Goal: Transaction & Acquisition: Purchase product/service

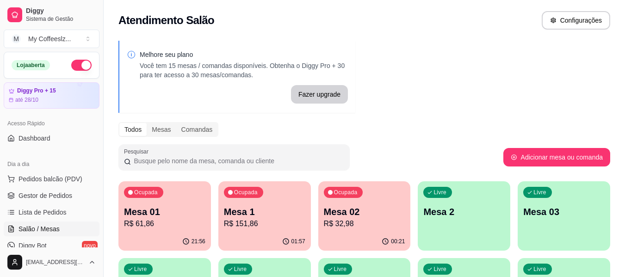
click at [442, 223] on div "Livre Mesa 2" at bounding box center [464, 210] width 92 height 58
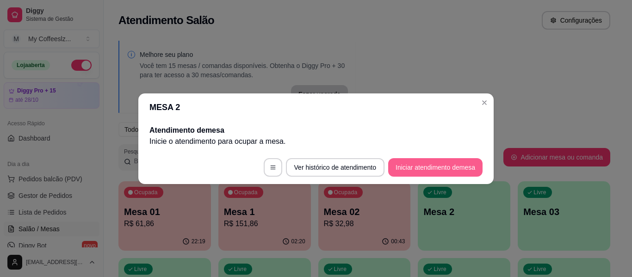
click at [452, 162] on button "Iniciar atendimento de mesa" at bounding box center [435, 167] width 94 height 18
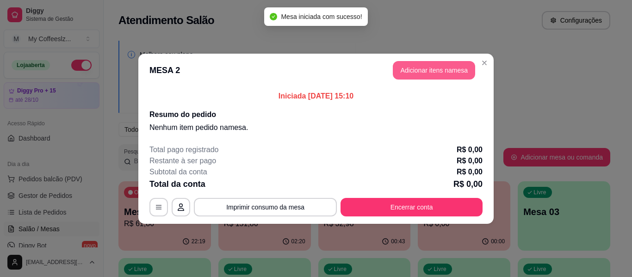
click at [430, 78] on button "Adicionar itens na mesa" at bounding box center [434, 70] width 82 height 18
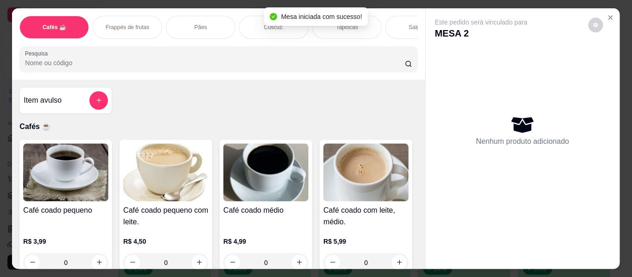
click at [435, 72] on div "Nenhum produto adicionado" at bounding box center [522, 130] width 175 height 181
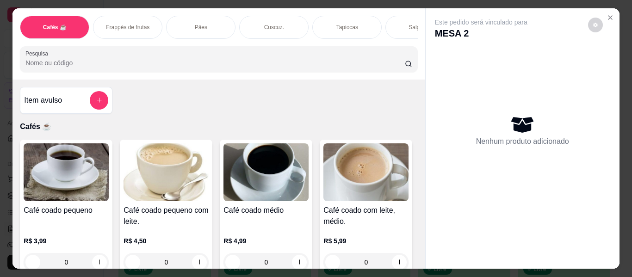
click at [336, 24] on p "Tapiocas" at bounding box center [347, 27] width 22 height 7
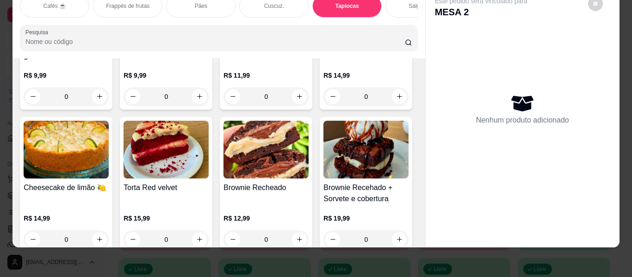
scroll to position [4164, 0]
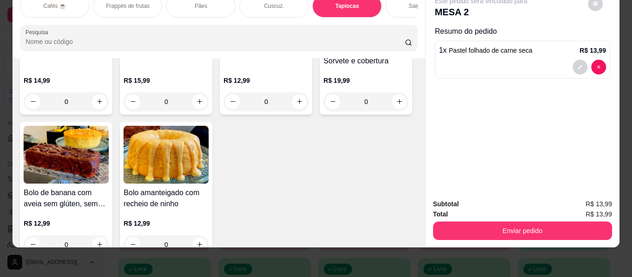
type input "1"
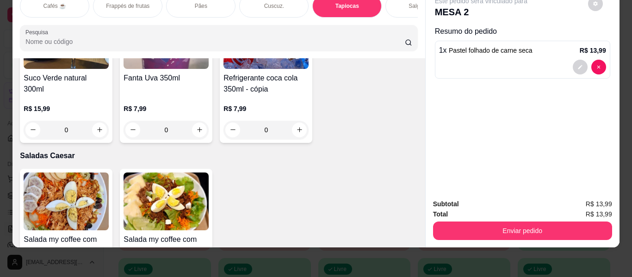
scroll to position [5135, 0]
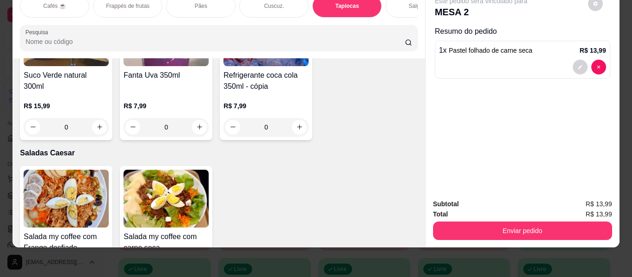
type input "1"
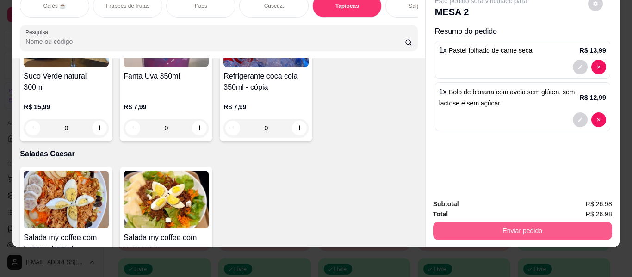
click at [487, 224] on button "Enviar pedido" at bounding box center [522, 230] width 179 height 18
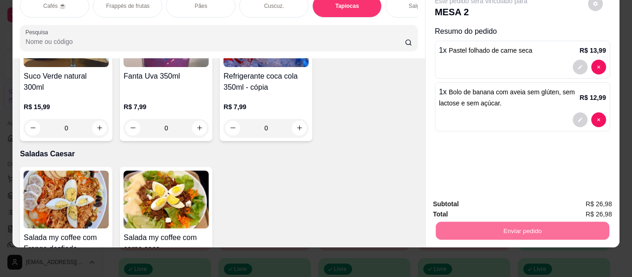
click at [579, 198] on button "Enviar pedido" at bounding box center [587, 201] width 52 height 18
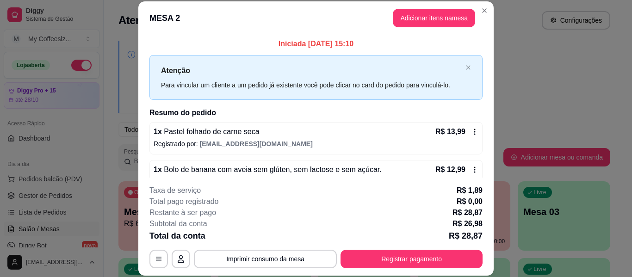
scroll to position [18, 0]
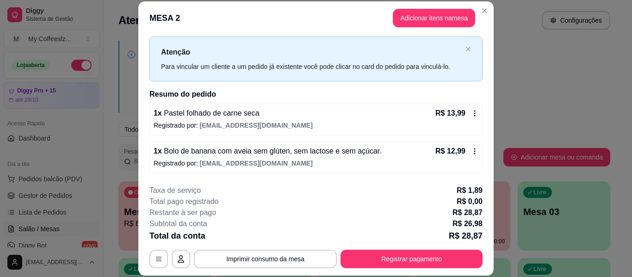
click at [250, 26] on header "MESA 2 Adicionar itens na mesa" at bounding box center [315, 17] width 355 height 33
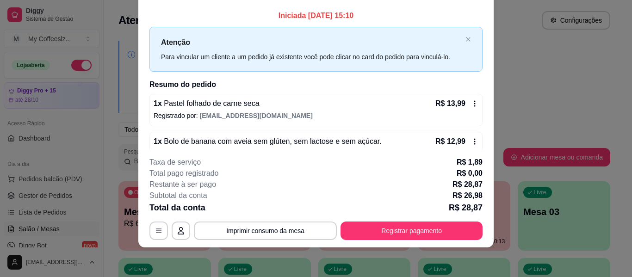
scroll to position [0, 0]
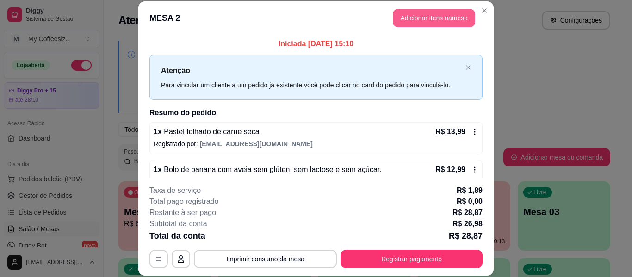
click at [404, 21] on button "Adicionar itens na mesa" at bounding box center [434, 18] width 82 height 18
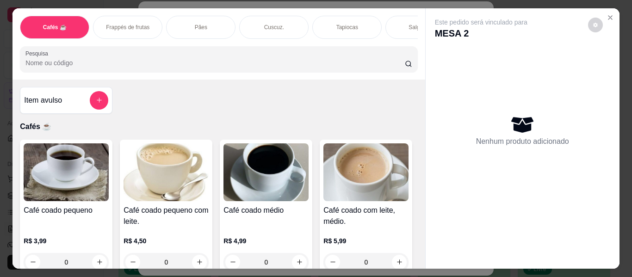
click at [389, 17] on div "Salgados" at bounding box center [419, 27] width 69 height 23
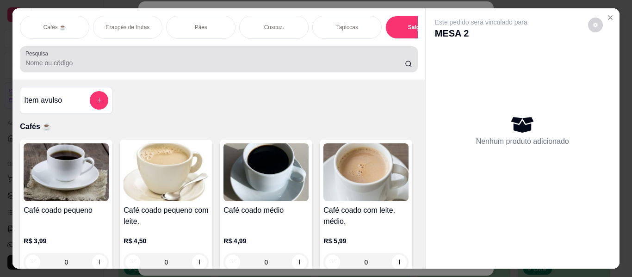
scroll to position [25, 0]
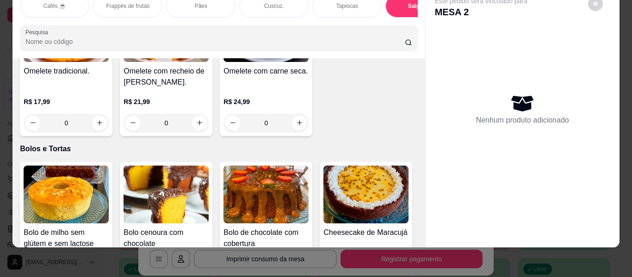
type input "1"
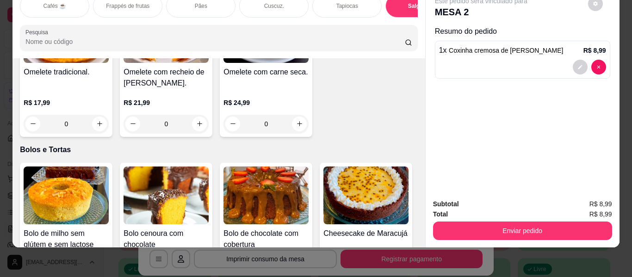
scroll to position [0, 0]
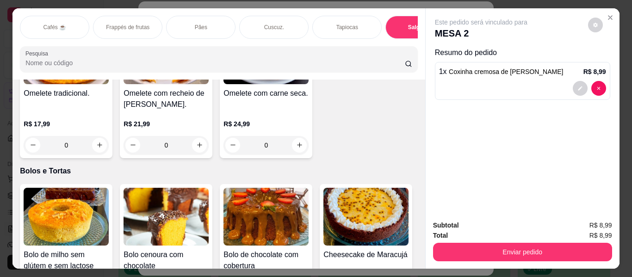
click at [188, 16] on div "Pães" at bounding box center [200, 27] width 69 height 23
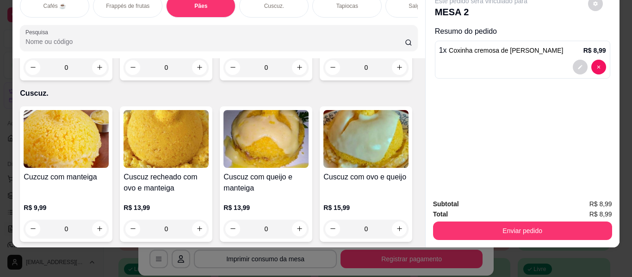
type input "1"
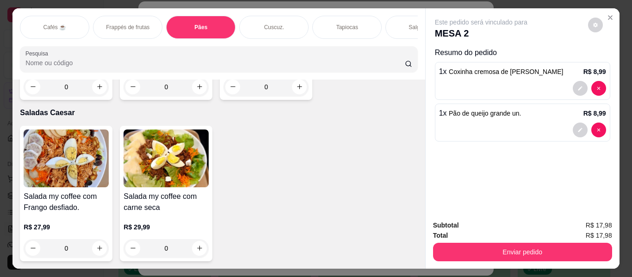
scroll to position [5763, 0]
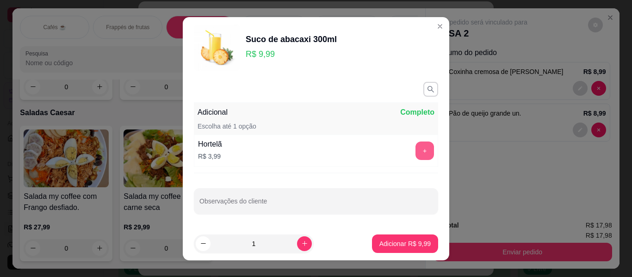
click at [415, 151] on button "+" at bounding box center [424, 150] width 18 height 18
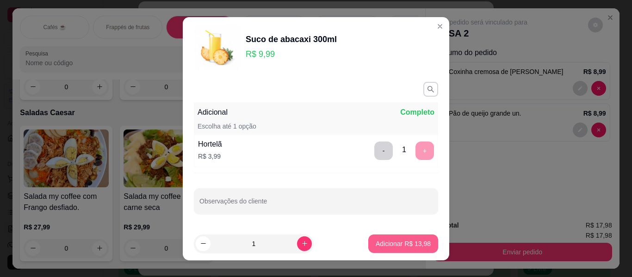
click at [404, 244] on p "Adicionar R$ 13,98" at bounding box center [402, 243] width 55 height 9
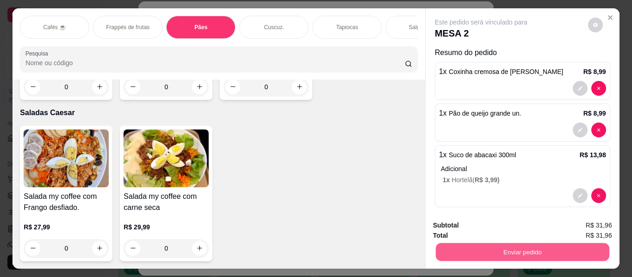
click at [514, 249] on button "Enviar pedido" at bounding box center [521, 252] width 173 height 18
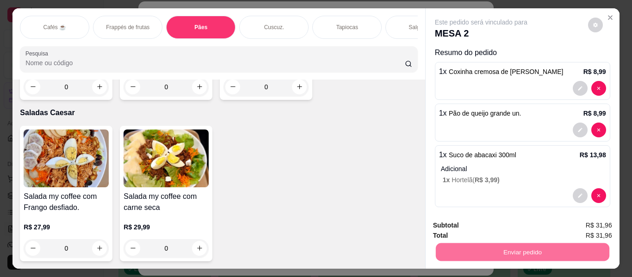
click at [584, 219] on button "Enviar pedido" at bounding box center [587, 226] width 52 height 18
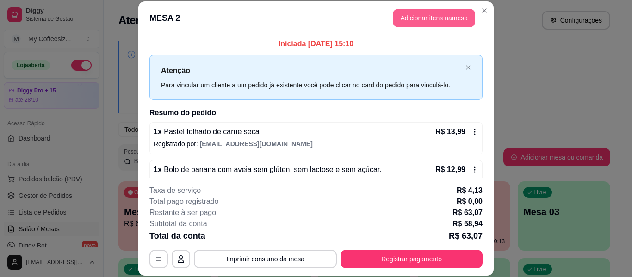
click at [412, 13] on button "Adicionar itens na mesa" at bounding box center [434, 18] width 82 height 18
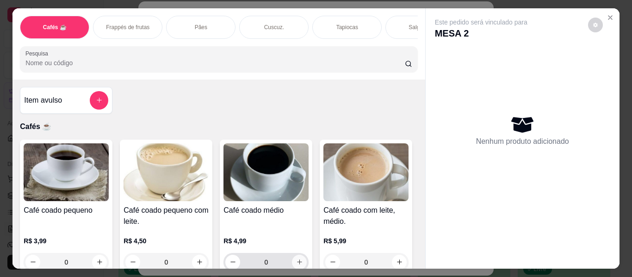
click at [299, 258] on icon "increase-product-quantity" at bounding box center [299, 261] width 7 height 7
type input "1"
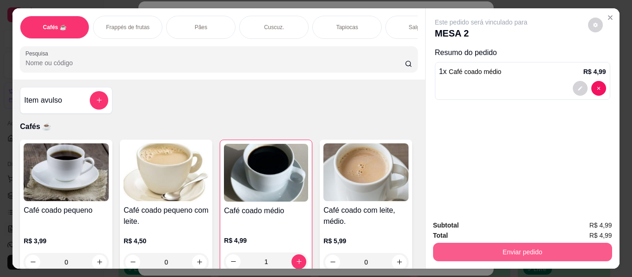
click at [506, 253] on button "Enviar pedido" at bounding box center [522, 252] width 179 height 18
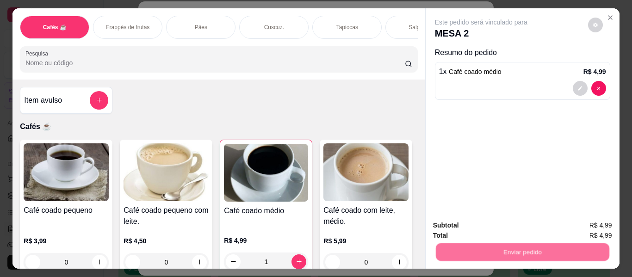
click at [578, 225] on button "Enviar pedido" at bounding box center [587, 225] width 51 height 17
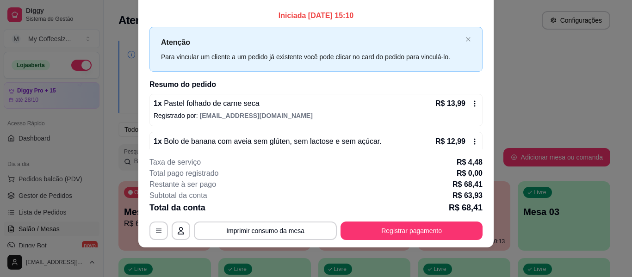
scroll to position [222, 0]
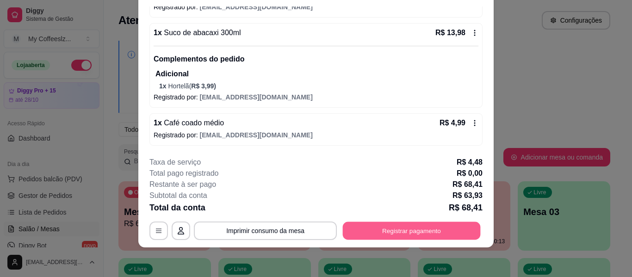
click at [364, 228] on button "Registrar pagamento" at bounding box center [412, 231] width 138 height 18
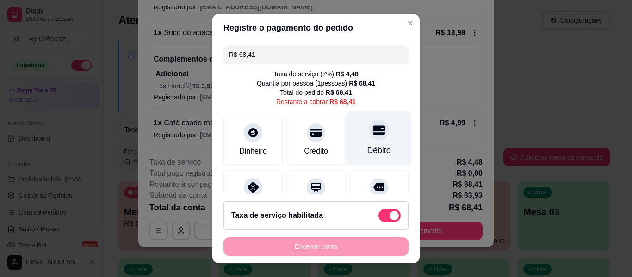
click at [364, 144] on div "Débito" at bounding box center [378, 138] width 65 height 54
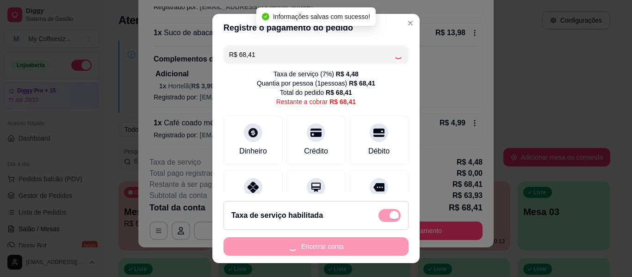
type input "R$ 0,00"
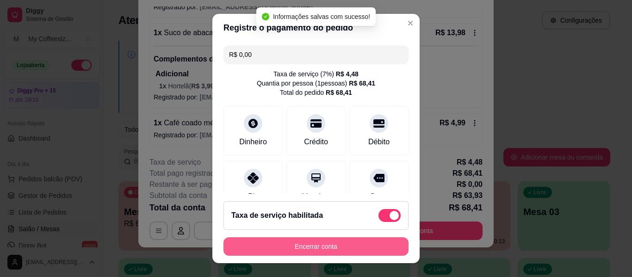
click at [319, 246] on button "Encerrar conta" at bounding box center [315, 246] width 185 height 18
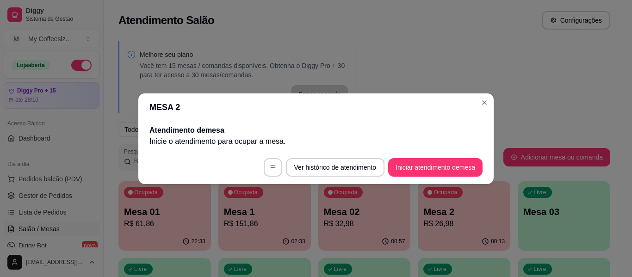
scroll to position [0, 0]
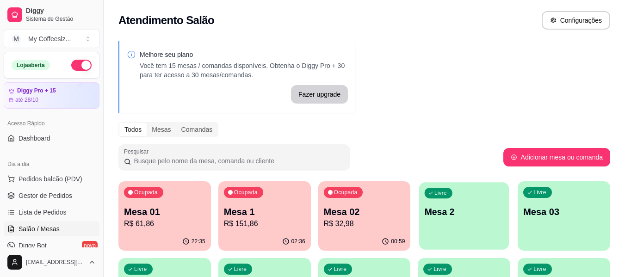
click at [457, 223] on div "Livre Mesa 2" at bounding box center [464, 210] width 90 height 56
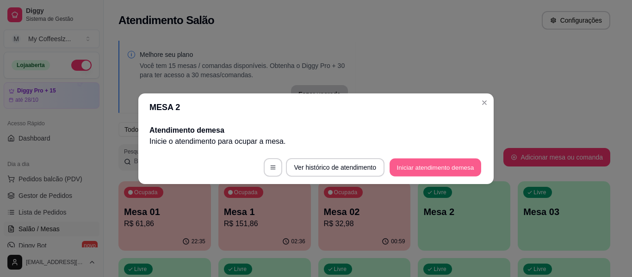
click at [437, 170] on button "Iniciar atendimento de mesa" at bounding box center [435, 167] width 92 height 18
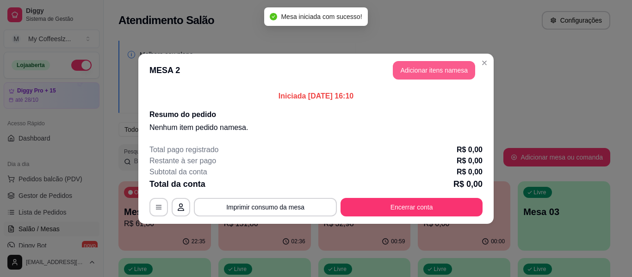
click at [412, 73] on button "Adicionar itens na mesa" at bounding box center [434, 70] width 82 height 18
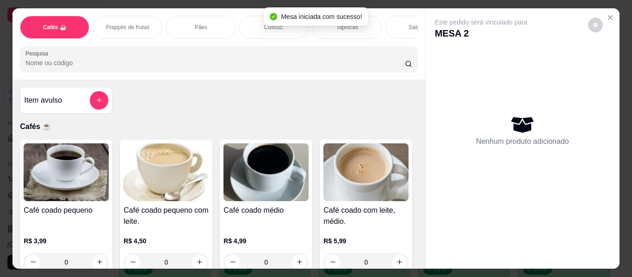
click at [257, 18] on div "Cuscuz." at bounding box center [273, 27] width 69 height 23
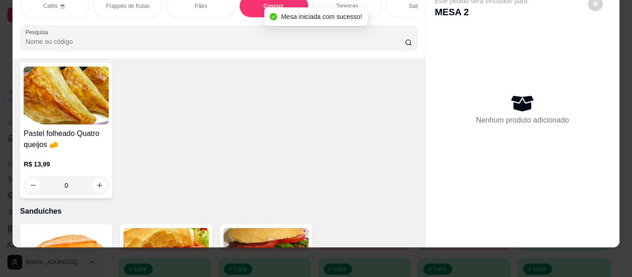
scroll to position [3301, 0]
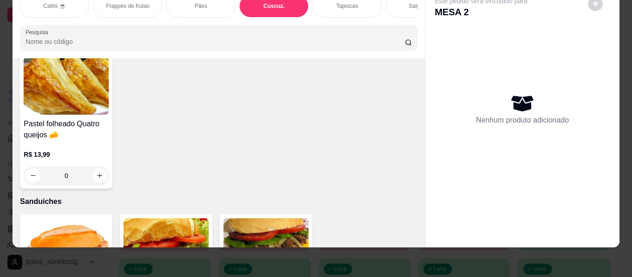
type input "1"
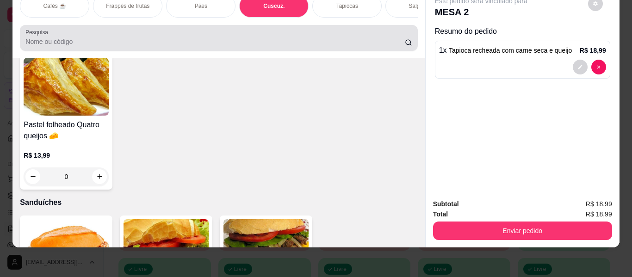
scroll to position [0, 0]
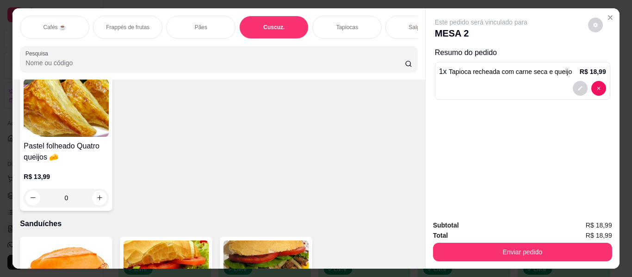
click at [402, 22] on div "Salgados" at bounding box center [419, 27] width 69 height 23
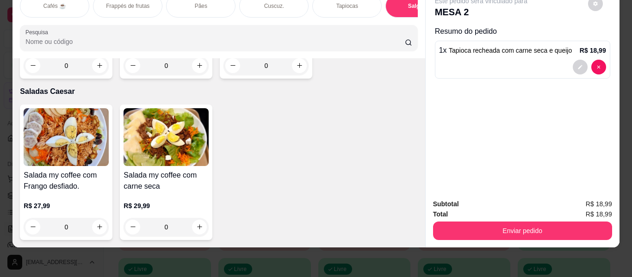
scroll to position [5781, 0]
type input "1"
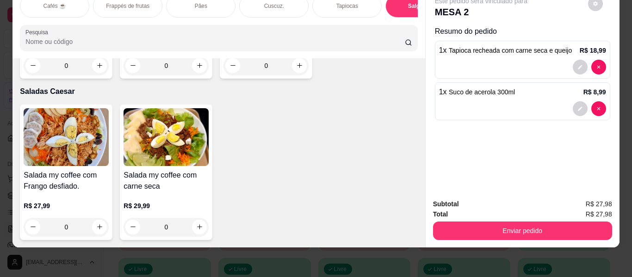
scroll to position [0, 0]
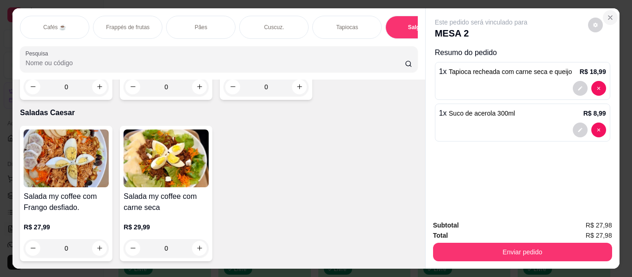
click at [607, 10] on button "Close" at bounding box center [609, 17] width 15 height 15
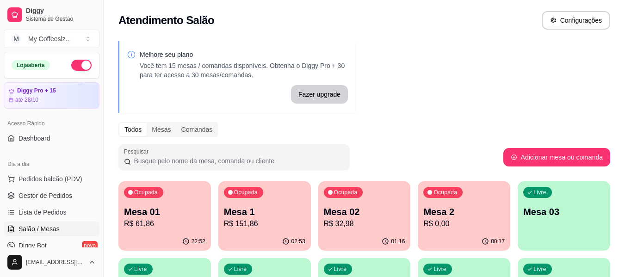
click at [480, 242] on div "00:17" at bounding box center [464, 242] width 92 height 18
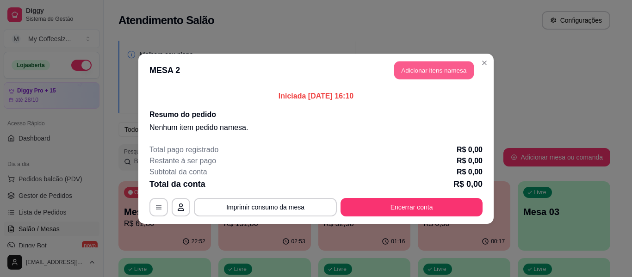
click at [418, 67] on button "Adicionar itens na mesa" at bounding box center [434, 70] width 80 height 18
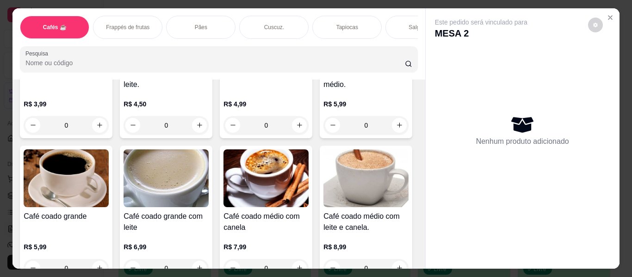
scroll to position [139, 0]
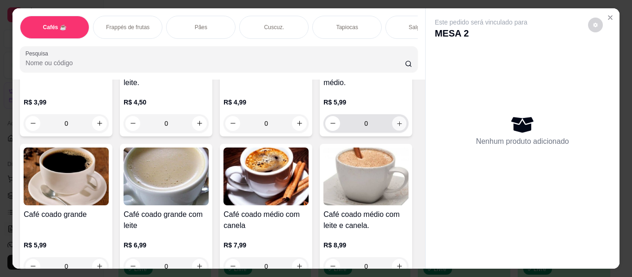
click at [396, 127] on icon "increase-product-quantity" at bounding box center [399, 123] width 7 height 7
type input "1"
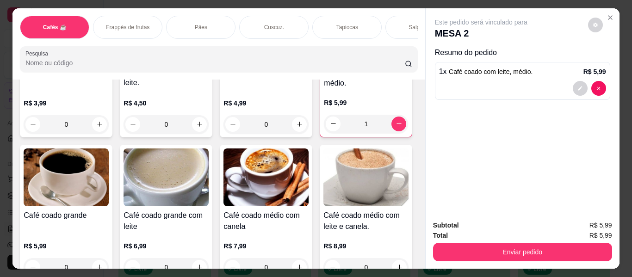
drag, startPoint x: 182, startPoint y: 18, endPoint x: 155, endPoint y: 55, distance: 45.8
click at [181, 18] on div "Pães" at bounding box center [200, 27] width 69 height 23
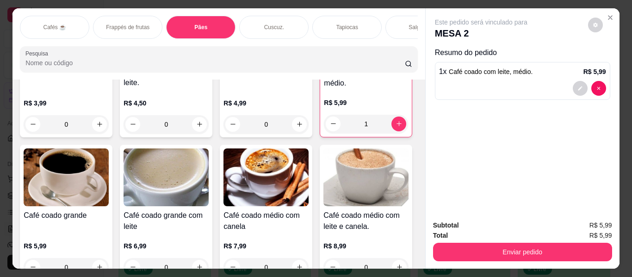
scroll to position [25, 0]
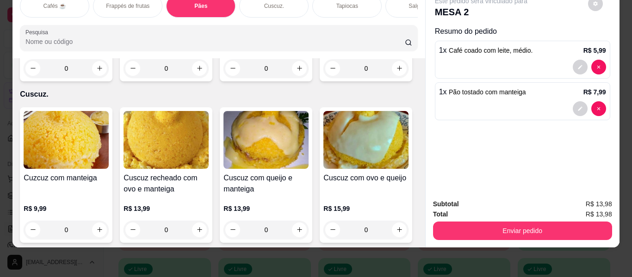
type input "1"
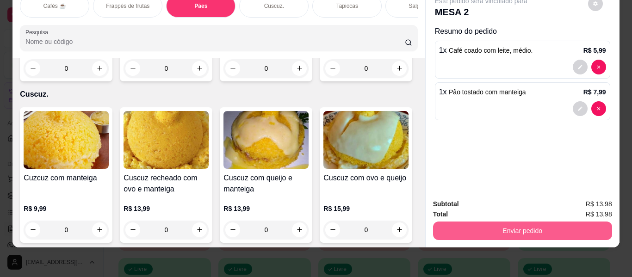
click at [487, 223] on button "Enviar pedido" at bounding box center [522, 230] width 179 height 18
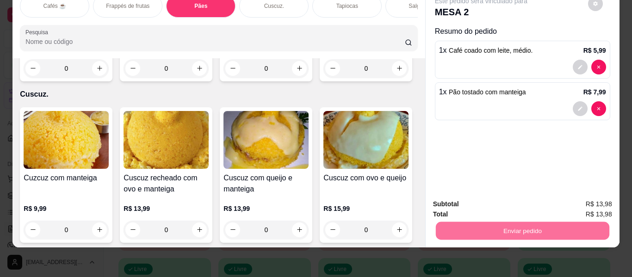
click at [588, 201] on button "Enviar pedido" at bounding box center [587, 201] width 52 height 18
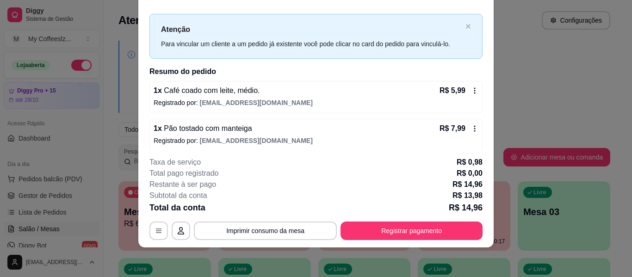
scroll to position [18, 0]
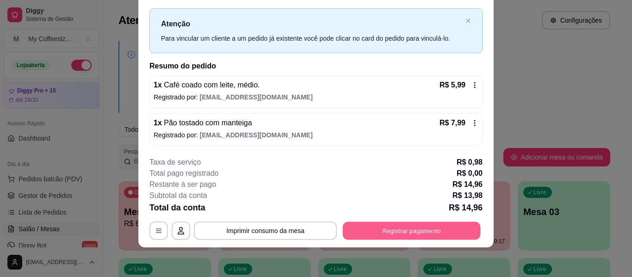
click at [393, 233] on button "Registrar pagamento" at bounding box center [412, 231] width 138 height 18
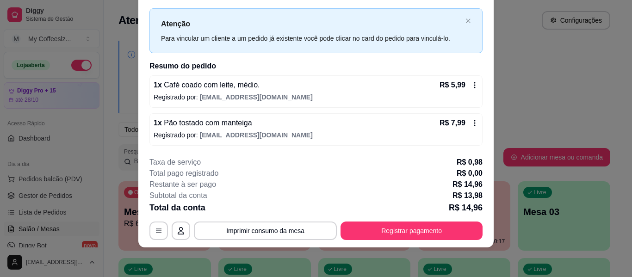
click at [374, 119] on div "Débito" at bounding box center [378, 138] width 65 height 54
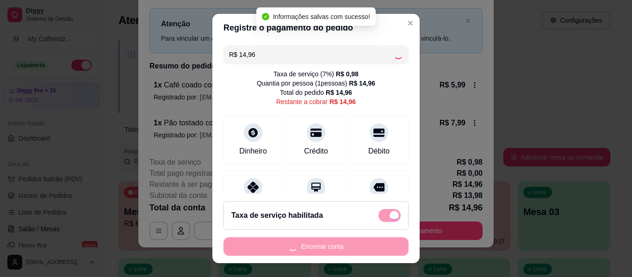
type input "R$ 0,00"
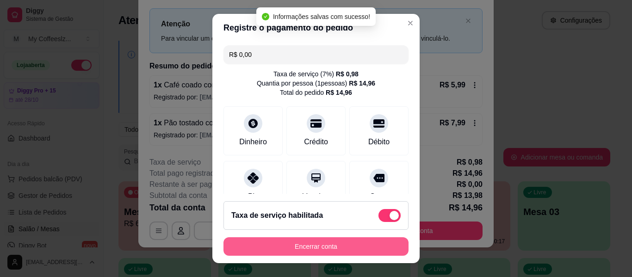
click at [325, 250] on button "Encerrar conta" at bounding box center [315, 246] width 185 height 18
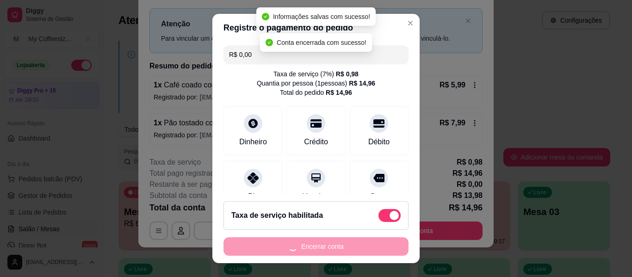
scroll to position [0, 0]
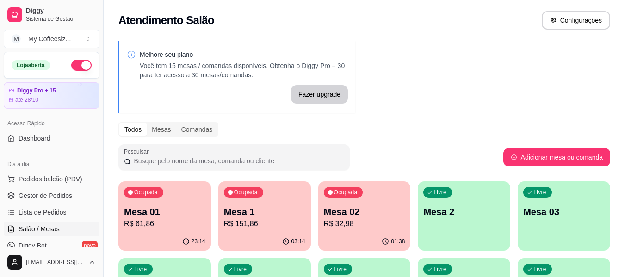
click at [441, 239] on div "Livre Mesa 2" at bounding box center [464, 210] width 92 height 58
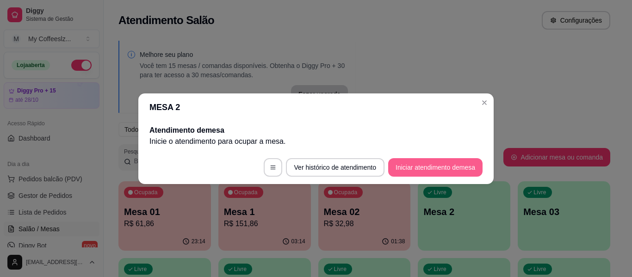
click at [450, 165] on button "Iniciar atendimento de mesa" at bounding box center [435, 167] width 94 height 18
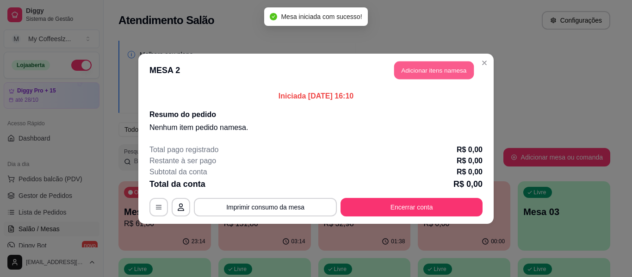
click at [411, 76] on button "Adicionar itens na mesa" at bounding box center [434, 70] width 80 height 18
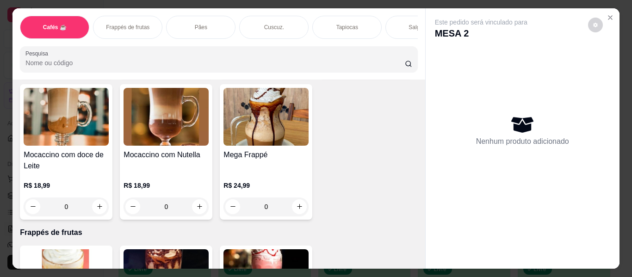
scroll to position [1202, 0]
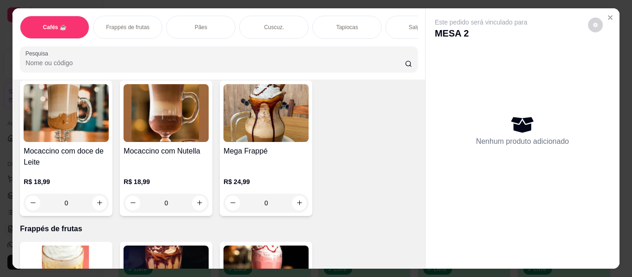
type input "1"
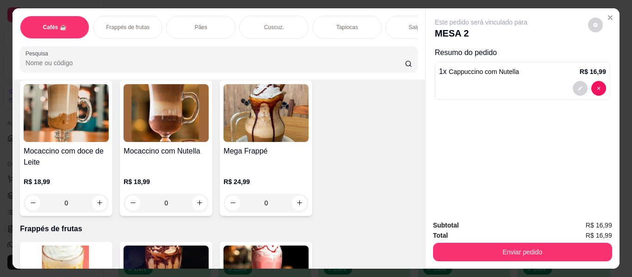
click at [390, 16] on div "Salgados" at bounding box center [419, 27] width 69 height 23
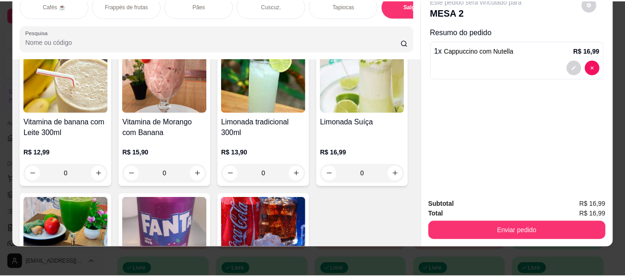
scroll to position [4948, 0]
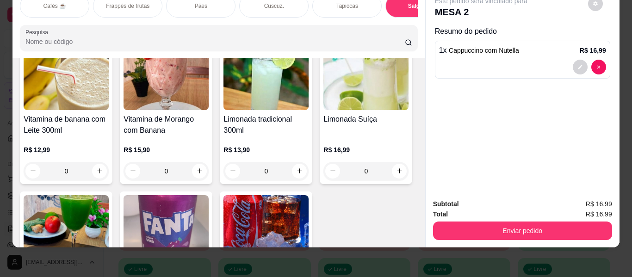
type input "1"
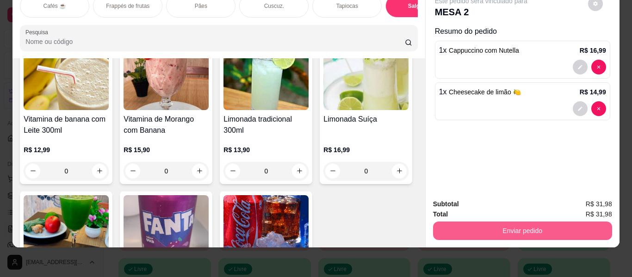
click at [581, 224] on button "Enviar pedido" at bounding box center [522, 230] width 179 height 18
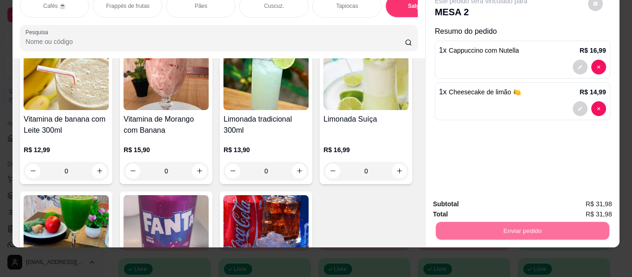
click at [590, 209] on button "Enviar pedido" at bounding box center [587, 200] width 51 height 17
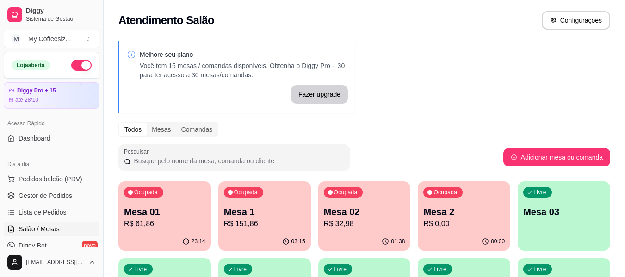
click at [526, 219] on div "Livre Mesa 03" at bounding box center [563, 210] width 92 height 58
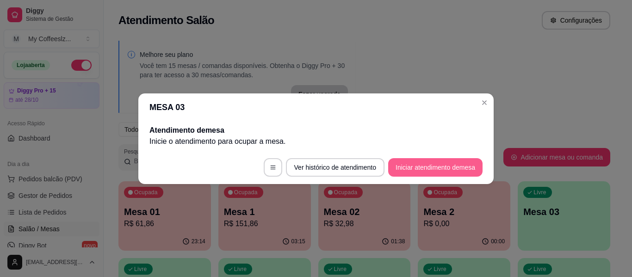
click at [415, 166] on button "Iniciar atendimento de mesa" at bounding box center [435, 167] width 94 height 18
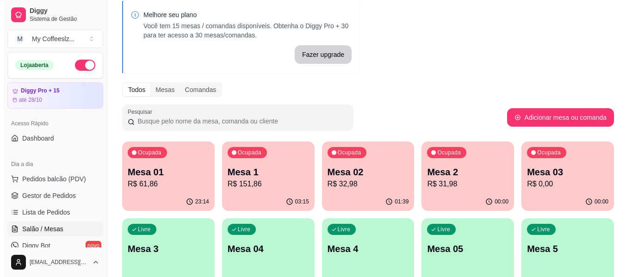
scroll to position [46, 0]
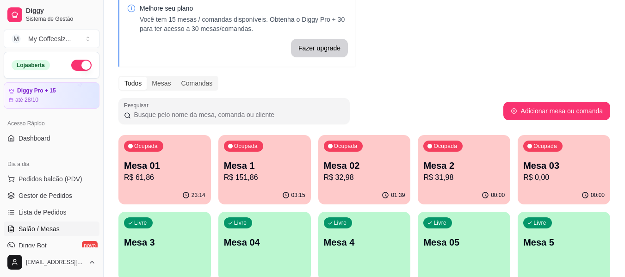
click at [563, 181] on p "R$ 0,00" at bounding box center [563, 177] width 81 height 11
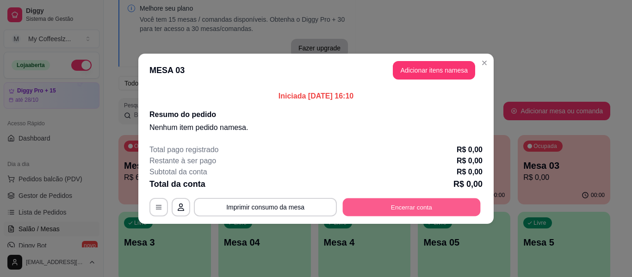
click at [411, 209] on button "Encerrar conta" at bounding box center [412, 207] width 138 height 18
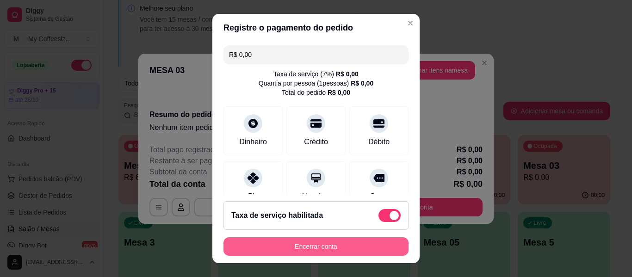
click at [350, 244] on button "Encerrar conta" at bounding box center [315, 246] width 185 height 18
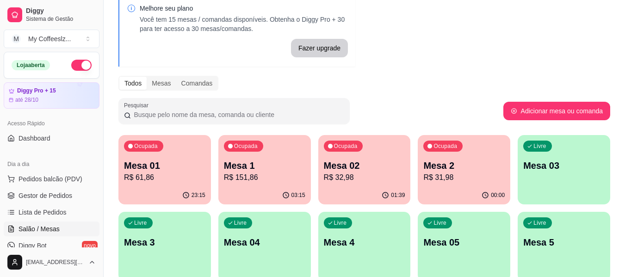
click at [353, 190] on div "01:39" at bounding box center [364, 195] width 92 height 18
click at [357, 170] on p "Mesa 02" at bounding box center [364, 165] width 81 height 13
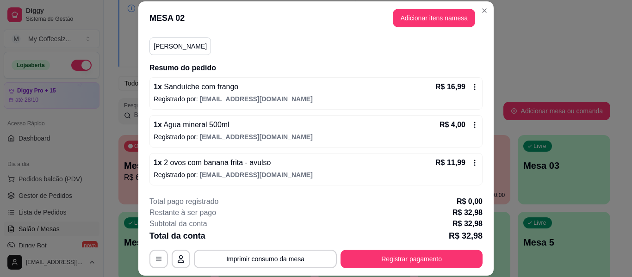
scroll to position [83, 0]
click at [160, 113] on div "1 x Sanduíche com frango R$ 16,99 Registrado por: [EMAIL_ADDRESS][DOMAIN_NAME] …" at bounding box center [315, 131] width 333 height 108
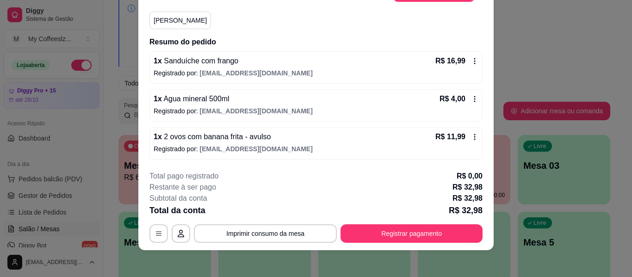
scroll to position [28, 0]
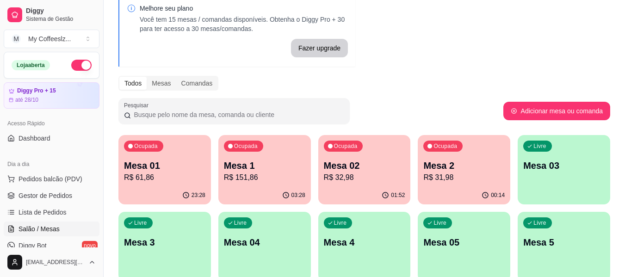
click at [461, 176] on p "R$ 31,98" at bounding box center [463, 177] width 81 height 11
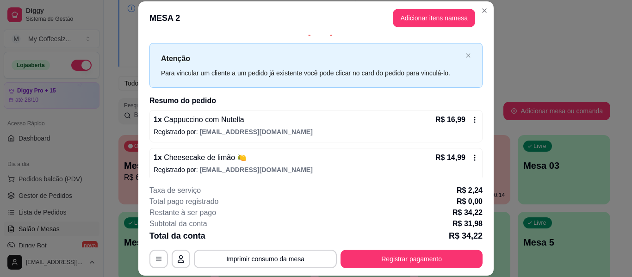
scroll to position [18, 0]
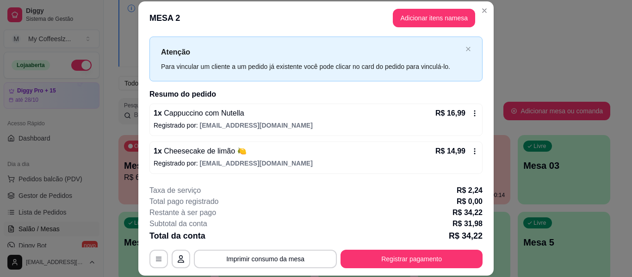
click at [221, 158] on div "1 x Cheesecake de limão 🍋 R$ 14,99 Registrado por: [EMAIL_ADDRESS][DOMAIN_NAME]" at bounding box center [315, 157] width 333 height 32
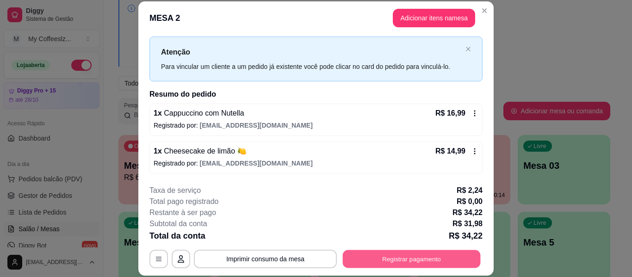
click at [375, 259] on button "Registrar pagamento" at bounding box center [412, 259] width 138 height 18
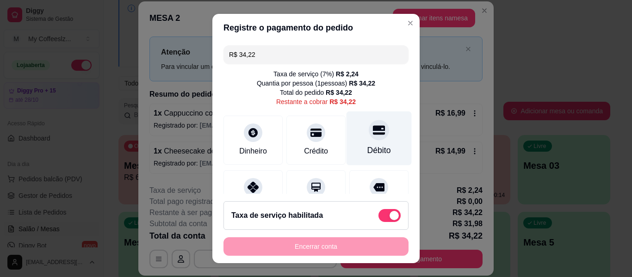
click at [367, 155] on div "Débito" at bounding box center [379, 150] width 24 height 12
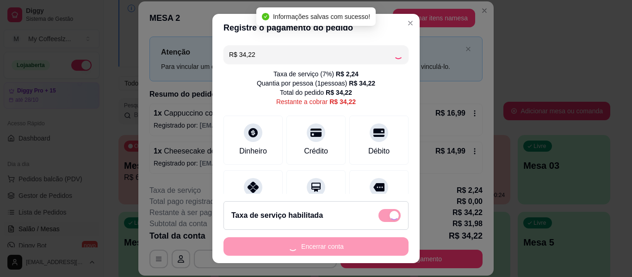
type input "R$ 0,00"
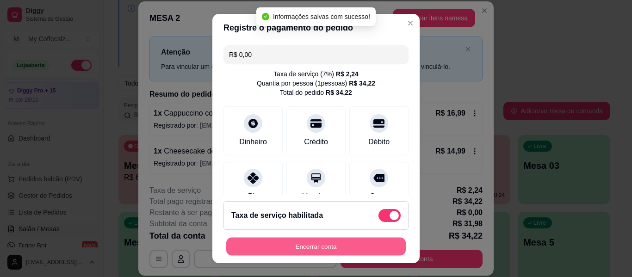
click at [316, 248] on button "Encerrar conta" at bounding box center [315, 247] width 179 height 18
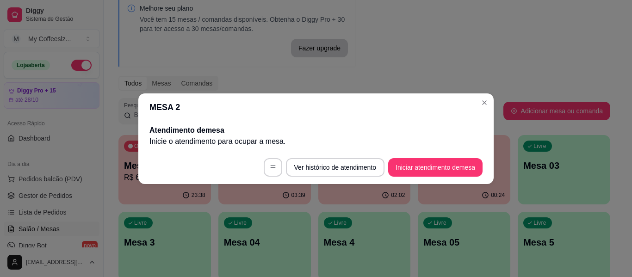
scroll to position [0, 0]
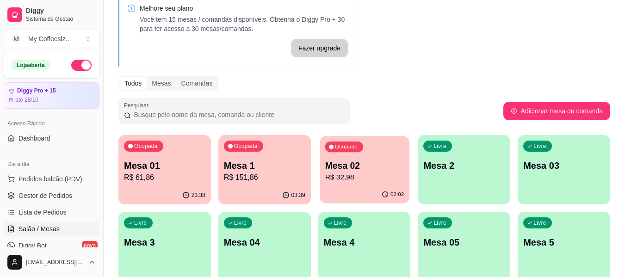
click at [381, 181] on p "R$ 32,98" at bounding box center [364, 177] width 79 height 11
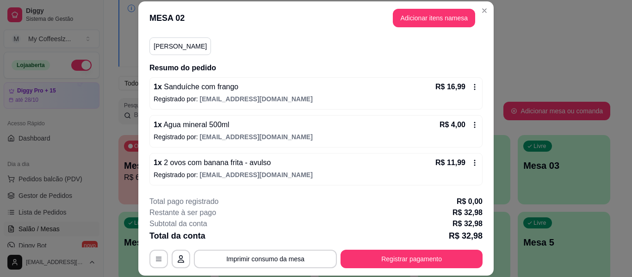
scroll to position [83, 0]
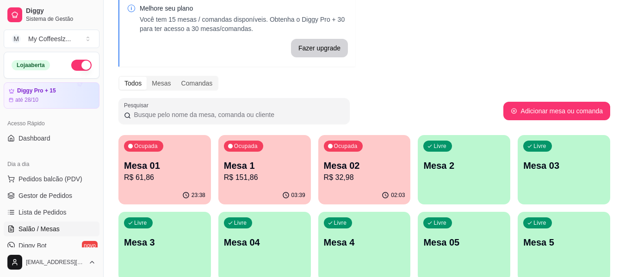
click at [461, 164] on p "Mesa 2" at bounding box center [463, 165] width 81 height 13
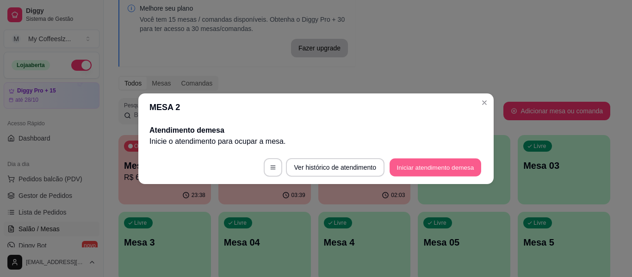
click at [448, 169] on button "Iniciar atendimento de mesa" at bounding box center [435, 167] width 92 height 18
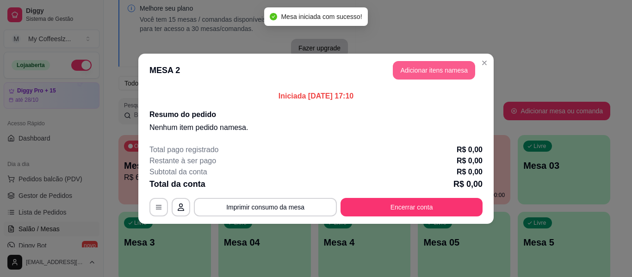
click at [444, 67] on button "Adicionar itens na mesa" at bounding box center [434, 70] width 82 height 18
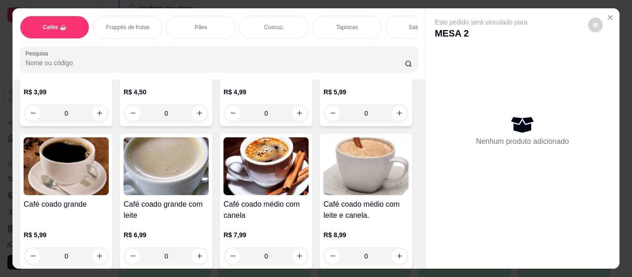
scroll to position [46, 0]
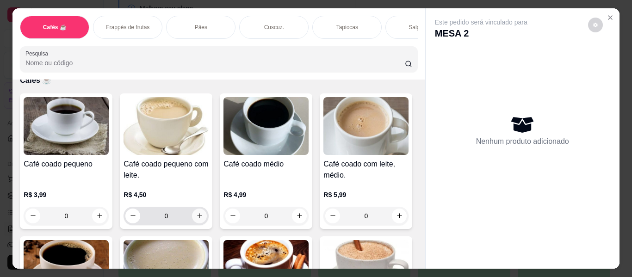
click at [197, 212] on icon "increase-product-quantity" at bounding box center [199, 215] width 7 height 7
type input "1"
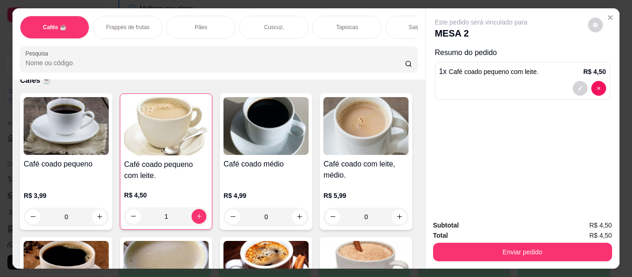
click at [332, 16] on div "Tapiocas" at bounding box center [346, 27] width 69 height 23
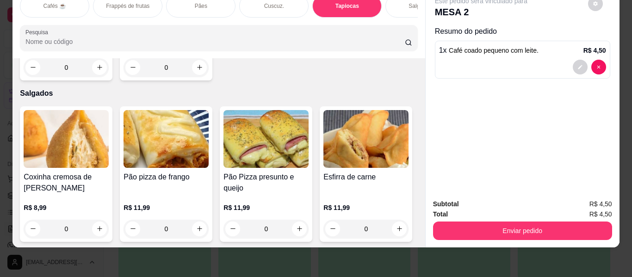
scroll to position [3102, 0]
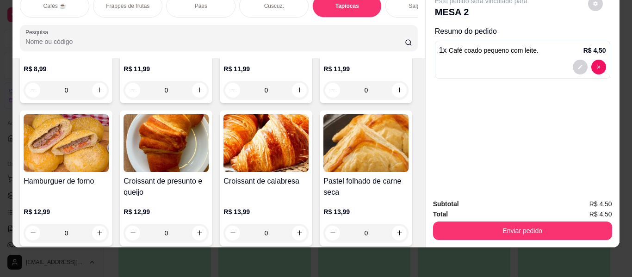
type input "1"
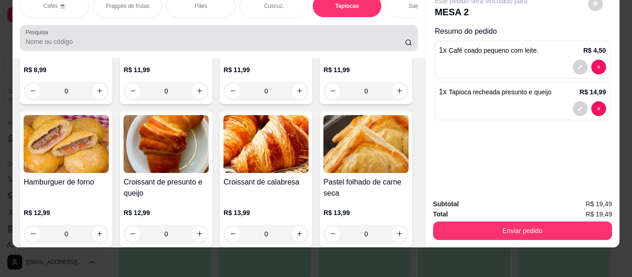
scroll to position [0, 0]
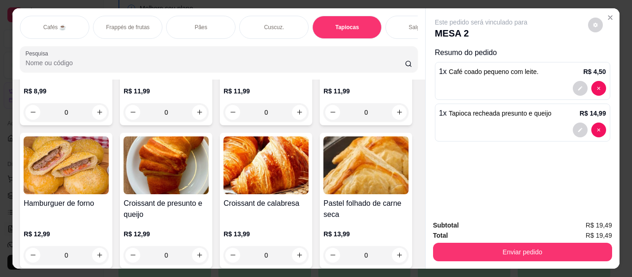
click at [180, 21] on div "Pães" at bounding box center [200, 27] width 69 height 23
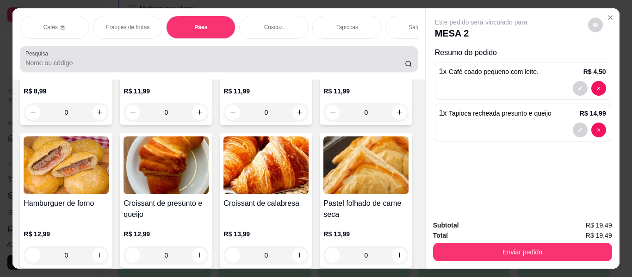
scroll to position [25, 0]
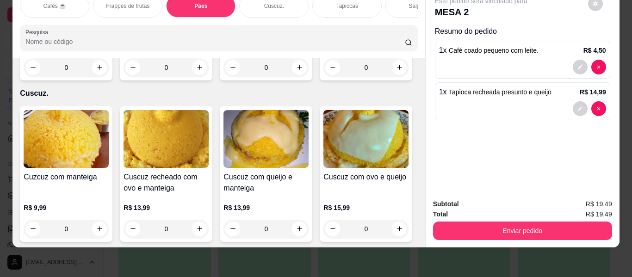
type input "1"
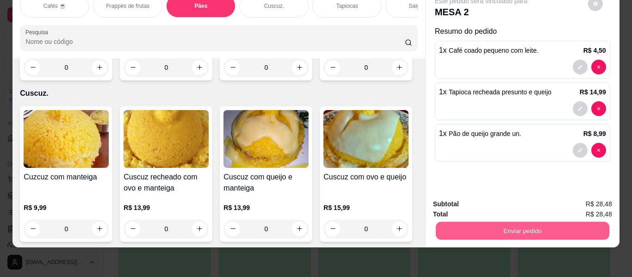
click at [489, 225] on button "Enviar pedido" at bounding box center [521, 231] width 173 height 18
click at [578, 197] on button "Enviar pedido" at bounding box center [587, 201] width 52 height 18
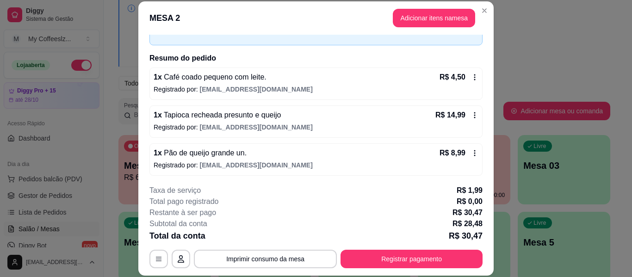
scroll to position [56, 0]
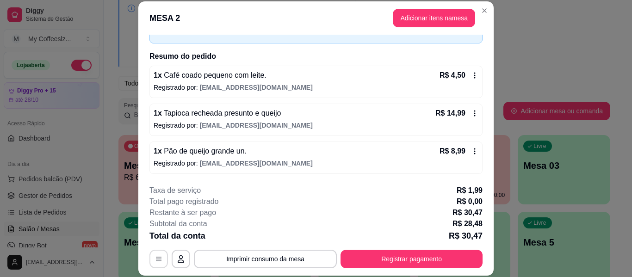
click at [159, 257] on icon "button" at bounding box center [158, 258] width 7 height 7
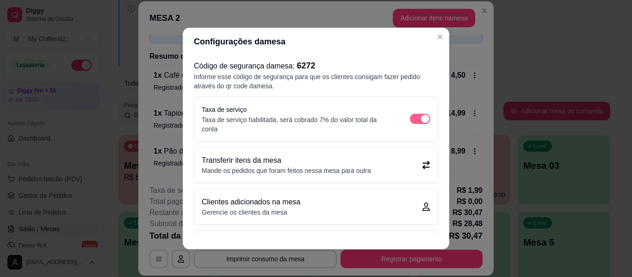
click at [421, 116] on div "button" at bounding box center [425, 119] width 8 height 8
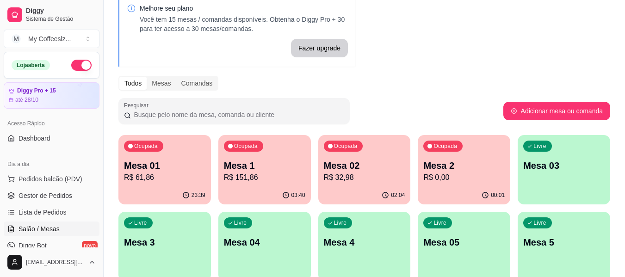
scroll to position [0, 0]
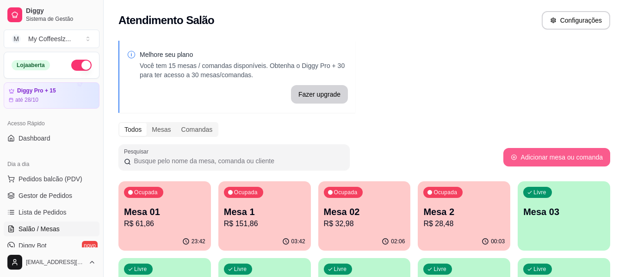
click at [580, 148] on button "Adicionar mesa ou comanda" at bounding box center [556, 157] width 107 height 18
